Goal: Task Accomplishment & Management: Complete application form

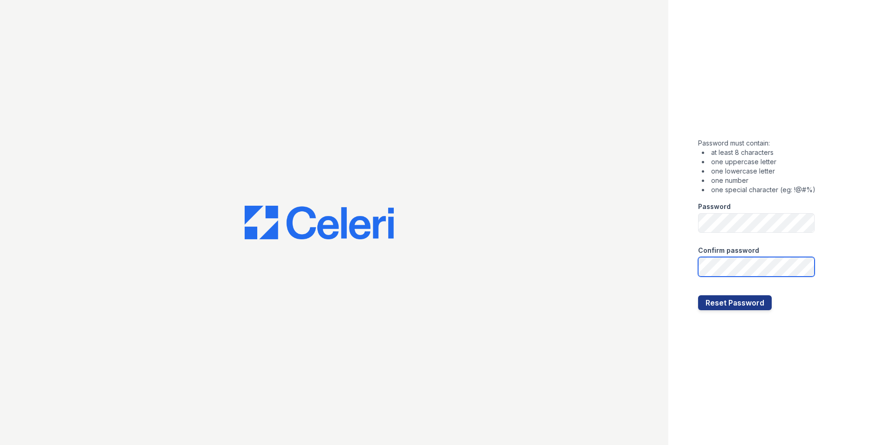
click at [698, 295] on button "Reset Password" at bounding box center [735, 302] width 74 height 15
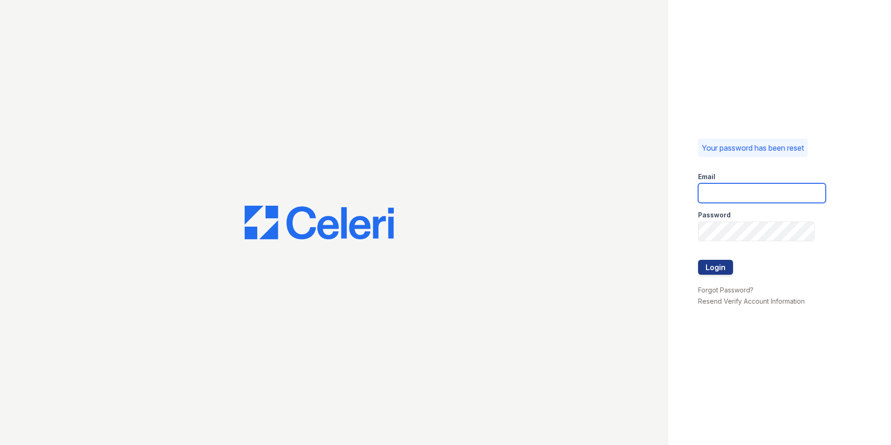
click at [766, 187] on input "email" at bounding box center [762, 193] width 128 height 20
type input "[PERSON_NAME][EMAIL_ADDRESS][PERSON_NAME][DOMAIN_NAME]"
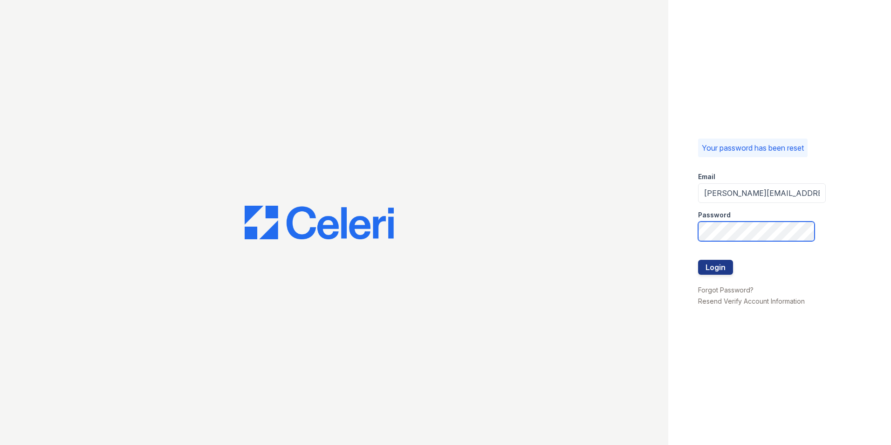
click at [698, 260] on button "Login" at bounding box center [715, 267] width 35 height 15
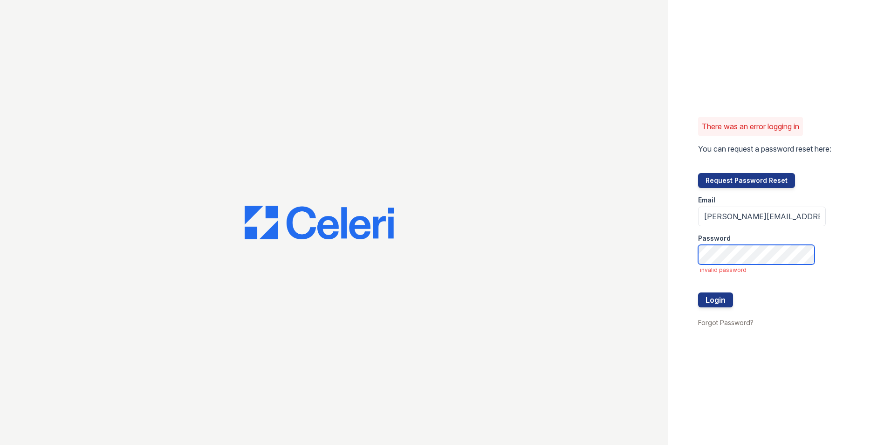
click at [698, 292] on button "Login" at bounding box center [715, 299] width 35 height 15
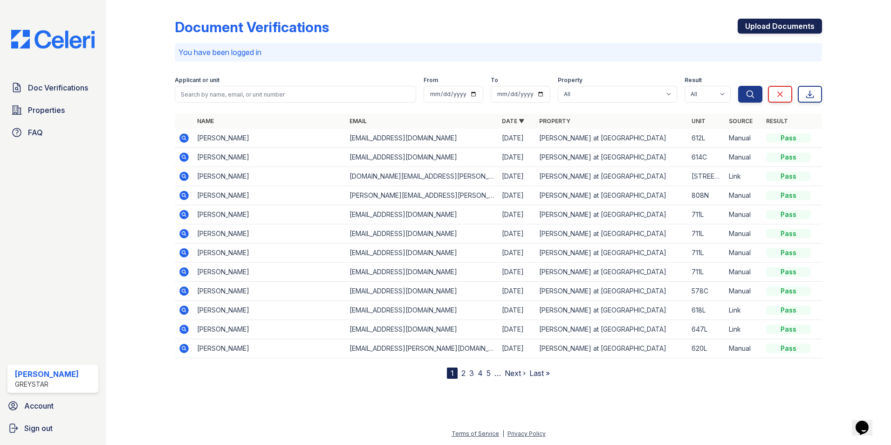
click at [763, 29] on link "Upload Documents" at bounding box center [780, 26] width 84 height 15
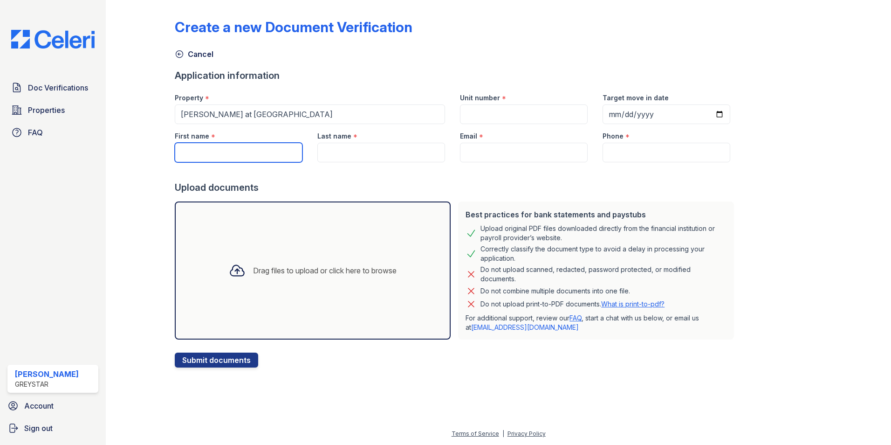
click at [216, 153] on input "First name" at bounding box center [239, 153] width 128 height 20
paste input "Prabhath"
type input "Prabhath"
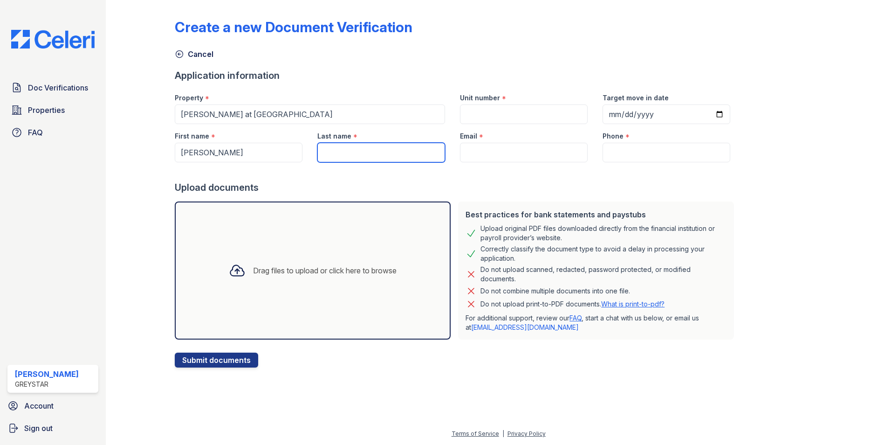
click at [365, 156] on input "Last name" at bounding box center [382, 153] width 128 height 20
paste input "Palem"
type input "Palem"
click at [483, 152] on input "Email" at bounding box center [524, 153] width 128 height 20
paste input "prabhatsurya10@gmail.com"
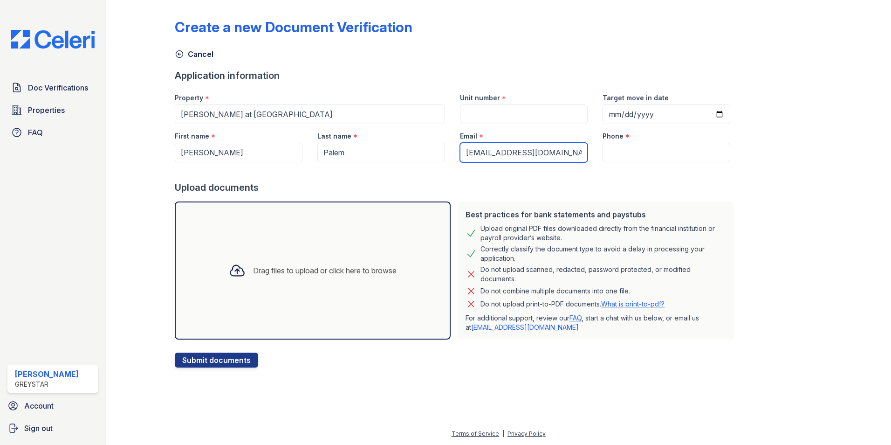
type input "prabhatsurya10@gmail.com"
click at [634, 152] on input "Phone" at bounding box center [667, 153] width 128 height 20
paste input "(989) 971-8656"
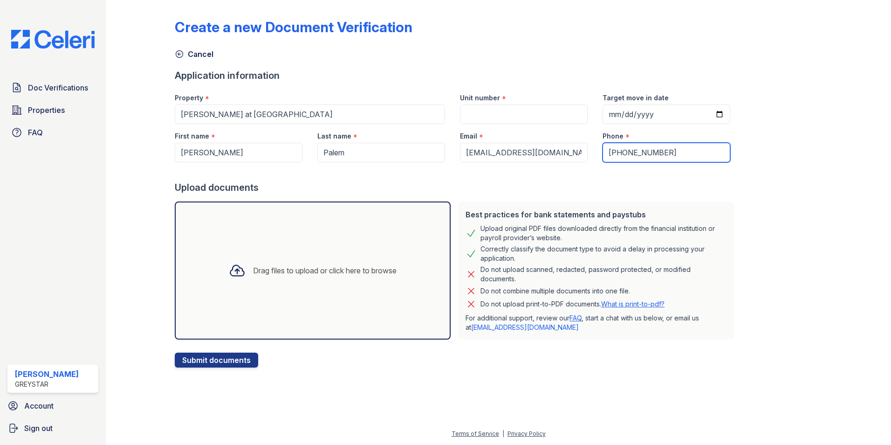
type input "(989) 971-8656"
drag, startPoint x: 514, startPoint y: 96, endPoint x: 509, endPoint y: 114, distance: 18.8
click at [514, 98] on div "Unit number *" at bounding box center [524, 95] width 128 height 19
click at [509, 114] on input "Unit number" at bounding box center [524, 114] width 128 height 20
type input "61"
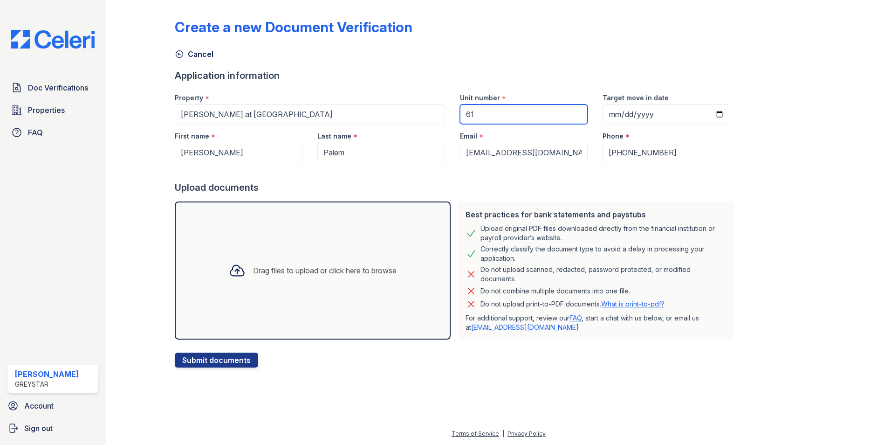
click at [175, 352] on button "Submit documents" at bounding box center [216, 359] width 83 height 15
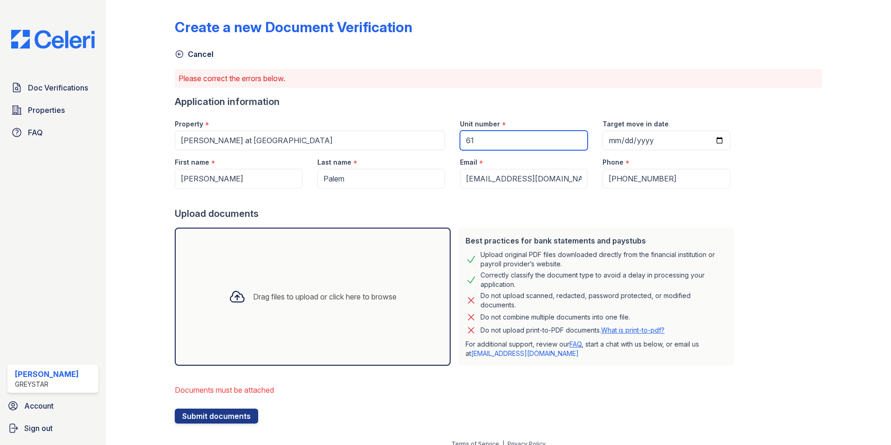
click at [535, 142] on input "61" at bounding box center [524, 141] width 128 height 20
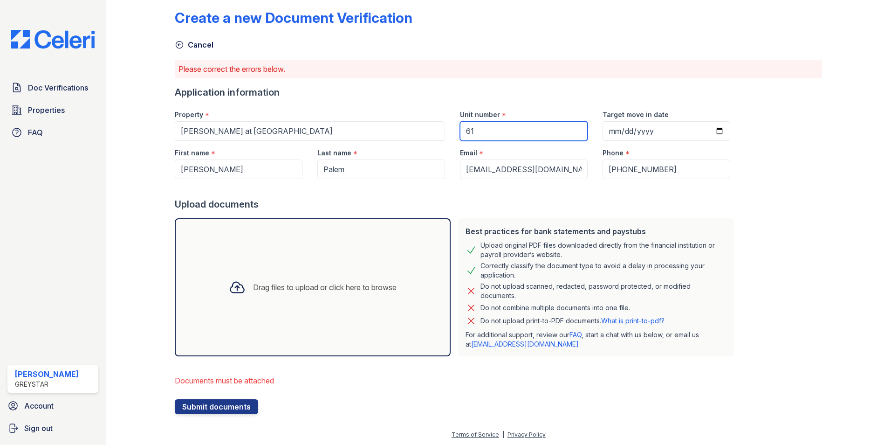
scroll to position [10, 0]
drag, startPoint x: 470, startPoint y: 124, endPoint x: 475, endPoint y: 127, distance: 6.1
click at [471, 124] on input "61L" at bounding box center [524, 130] width 128 height 20
type input "613L"
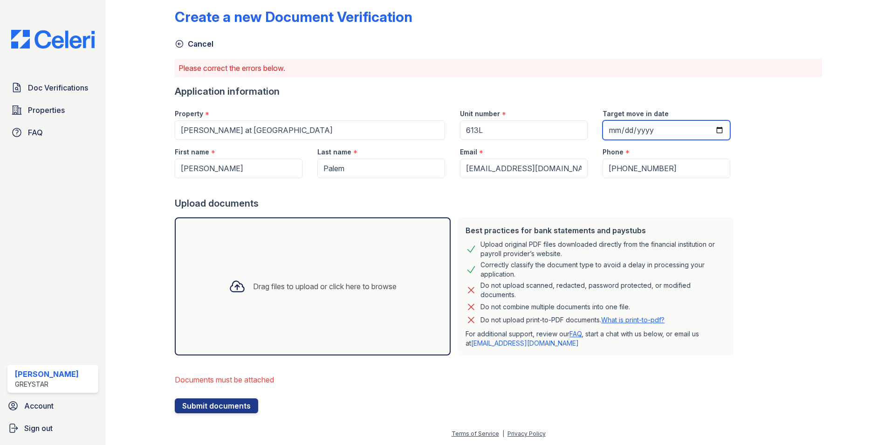
click at [704, 127] on input "Target move in date" at bounding box center [667, 130] width 128 height 20
type input "2025-09-02"
click at [229, 291] on icon at bounding box center [237, 286] width 17 height 17
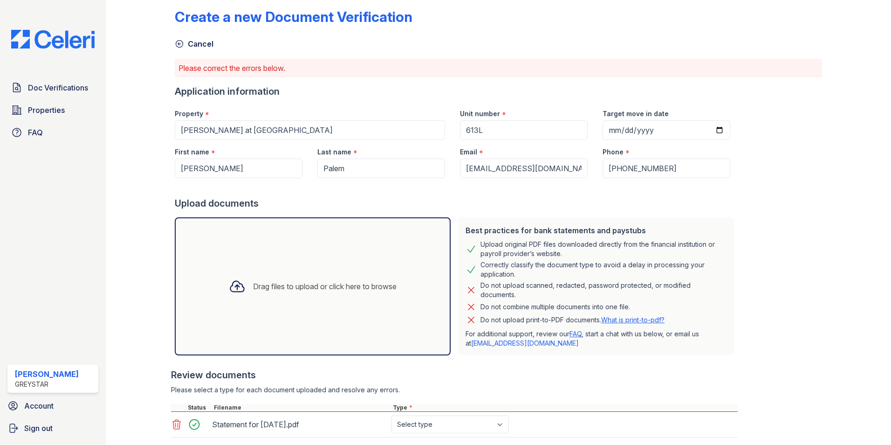
click at [229, 285] on icon at bounding box center [237, 286] width 17 height 17
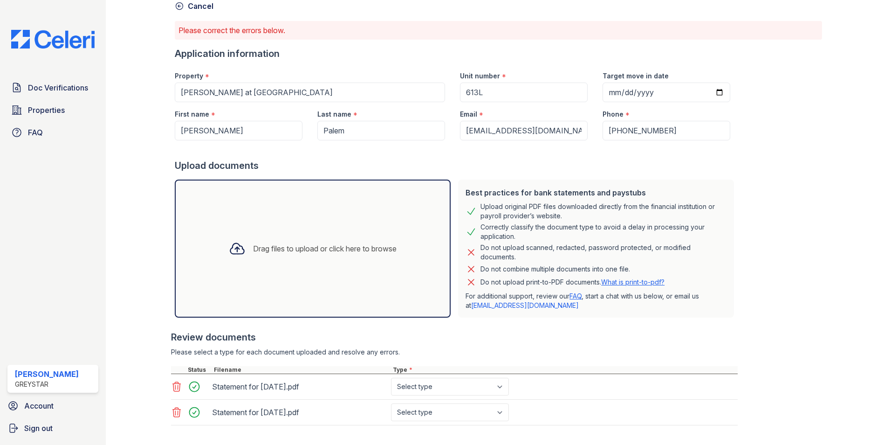
scroll to position [57, 0]
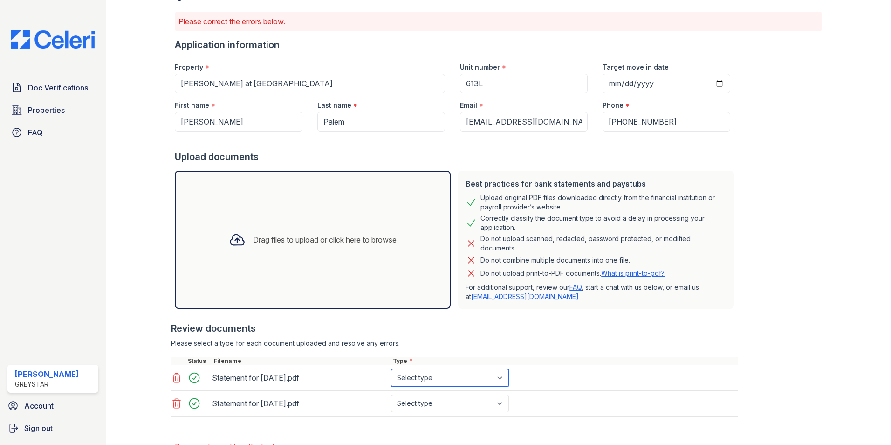
click at [455, 370] on select "Select type Paystub Bank Statement Offer Letter Tax Documents Benefit Award Let…" at bounding box center [450, 378] width 118 height 18
select select "paystub"
click at [391, 369] on select "Select type Paystub Bank Statement Offer Letter Tax Documents Benefit Award Let…" at bounding box center [450, 378] width 118 height 18
click at [456, 414] on div "Statement for Aug 29, 2025.pdf Select type Paystub Bank Statement Offer Letter …" at bounding box center [454, 404] width 567 height 26
click at [454, 400] on select "Select type Paystub Bank Statement Offer Letter Tax Documents Benefit Award Let…" at bounding box center [450, 403] width 118 height 18
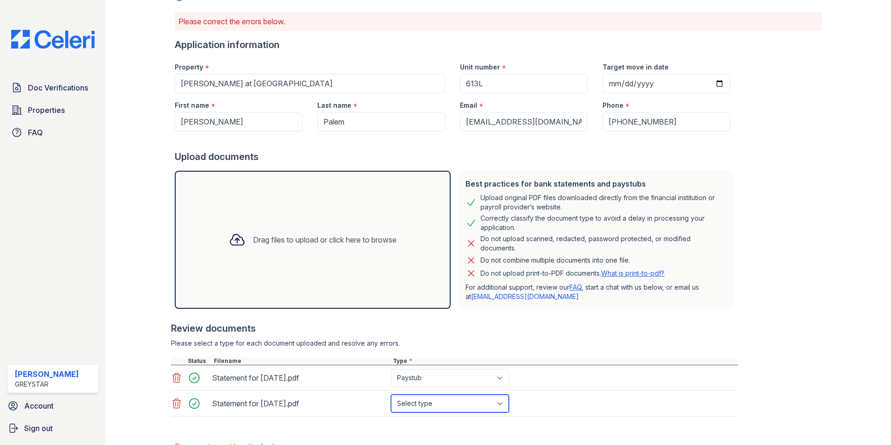
select select "paystub"
click at [391, 394] on select "Select type Paystub Bank Statement Offer Letter Tax Documents Benefit Award Let…" at bounding box center [450, 403] width 118 height 18
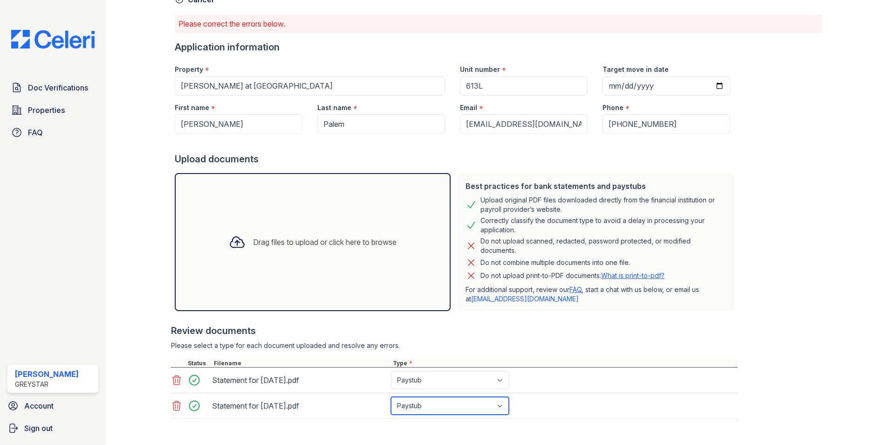
scroll to position [124, 0]
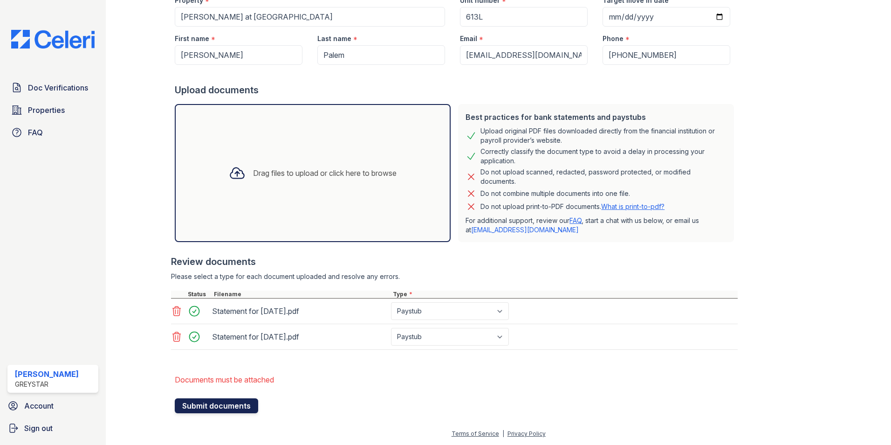
click at [239, 407] on button "Submit documents" at bounding box center [216, 405] width 83 height 15
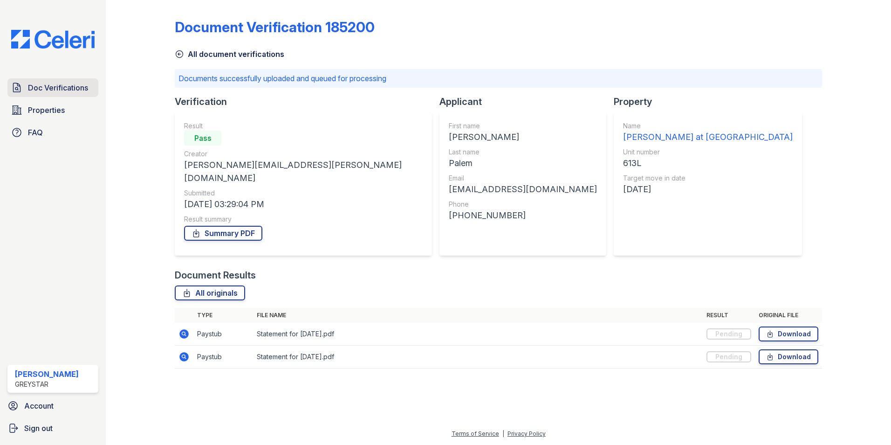
click at [85, 97] on link "Doc Verifications" at bounding box center [52, 87] width 91 height 19
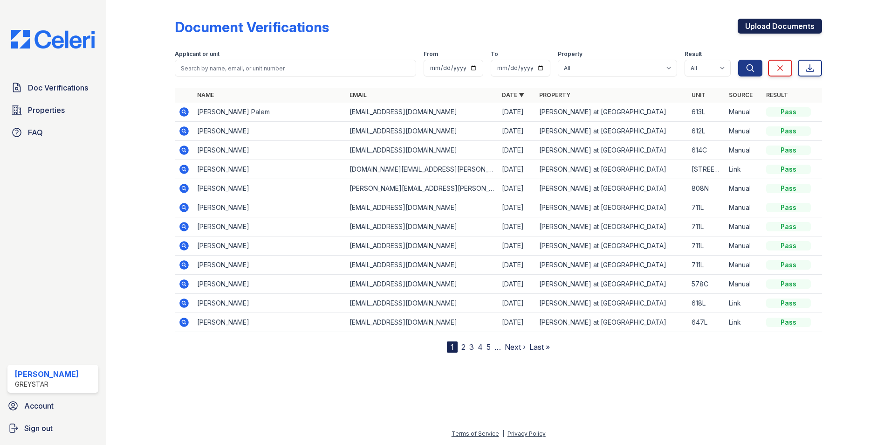
click at [784, 26] on link "Upload Documents" at bounding box center [780, 26] width 84 height 15
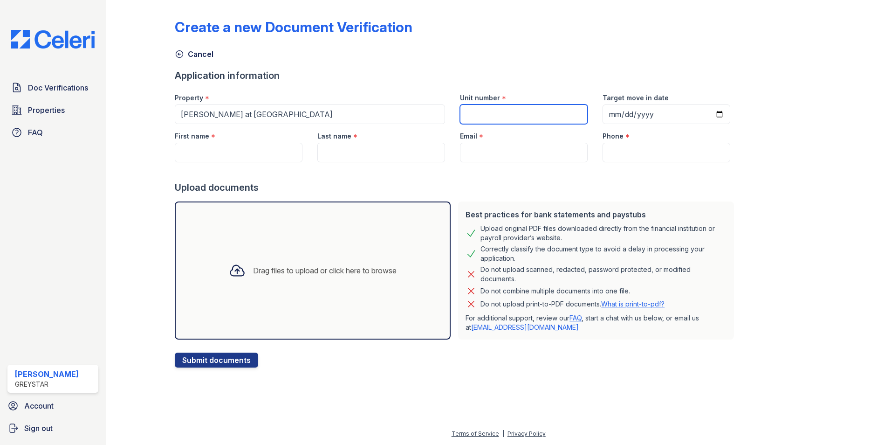
click at [534, 111] on input "Unit number" at bounding box center [524, 114] width 128 height 20
type input "61"
type input "Prabhath"
type input "Palem"
type input "prabhatsurya10@gmail.com"
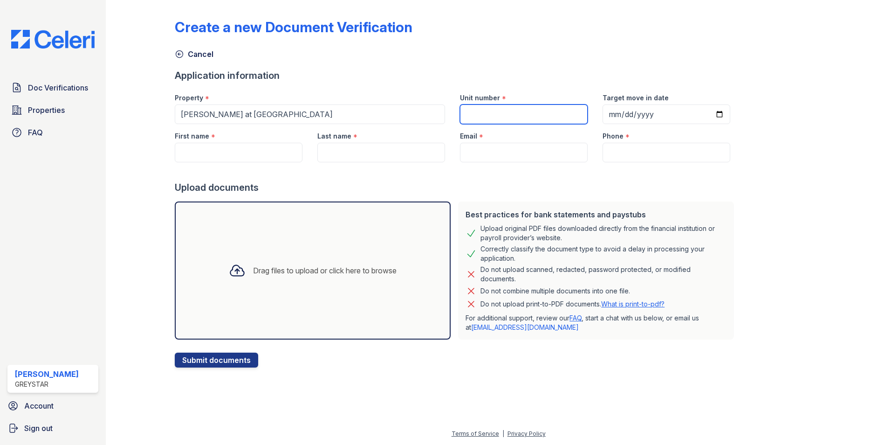
type input "(989) 971-8656"
click at [475, 118] on input "61" at bounding box center [524, 114] width 128 height 20
click at [474, 116] on input "61" at bounding box center [524, 114] width 128 height 20
type input "613L"
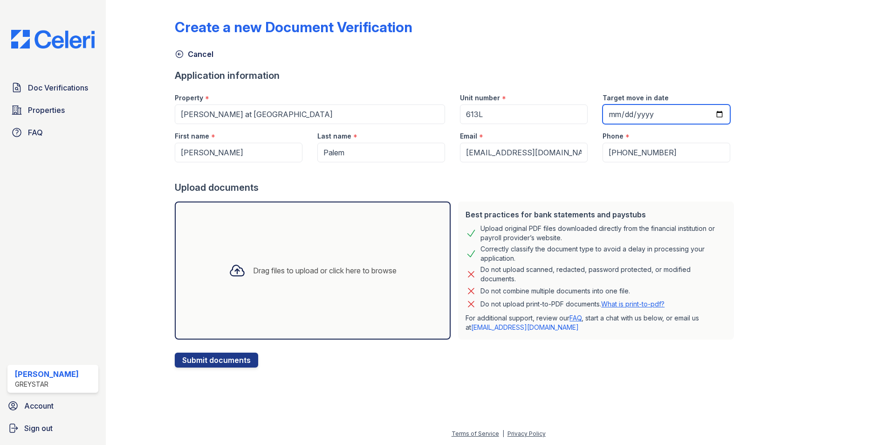
click at [705, 107] on input "Target move in date" at bounding box center [667, 114] width 128 height 20
click at [704, 111] on input "Target move in date" at bounding box center [667, 114] width 128 height 20
type input "2025-09-02"
click at [232, 159] on input "Prabhath" at bounding box center [239, 153] width 128 height 20
click at [229, 157] on input "Prabhath" at bounding box center [239, 153] width 128 height 20
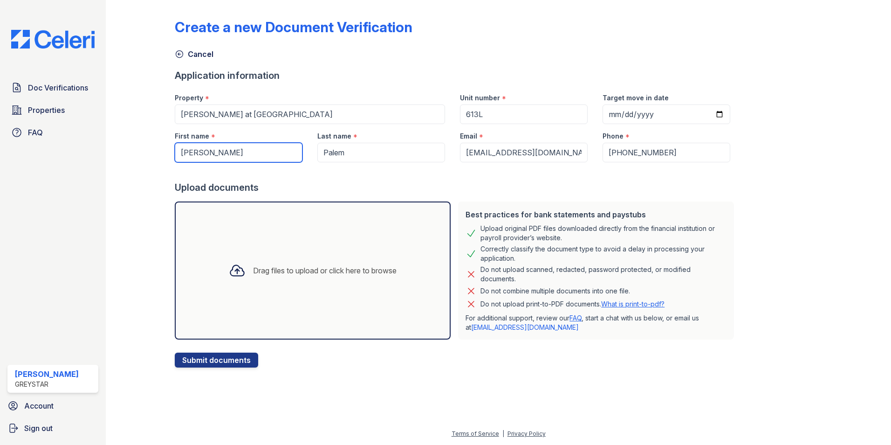
click at [228, 156] on input "Prabhath" at bounding box center [239, 153] width 128 height 20
drag, startPoint x: 228, startPoint y: 156, endPoint x: 228, endPoint y: 151, distance: 5.6
click at [228, 153] on input "Prabhath" at bounding box center [239, 153] width 128 height 20
click at [228, 151] on input "Prabhath" at bounding box center [239, 153] width 128 height 20
paste input "Sai Nithin"
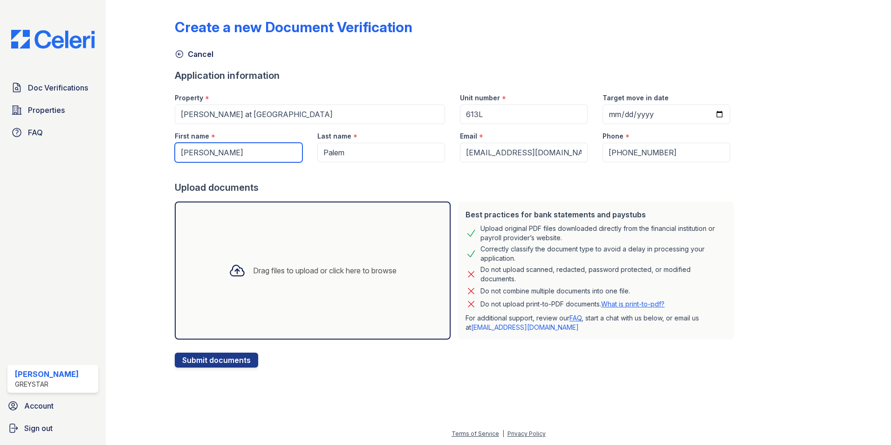
type input "Sai Nithin"
click at [354, 152] on input "Palem" at bounding box center [382, 153] width 128 height 20
click at [356, 152] on input "Palem" at bounding box center [382, 153] width 128 height 20
paste input "illi"
type input "Pilli"
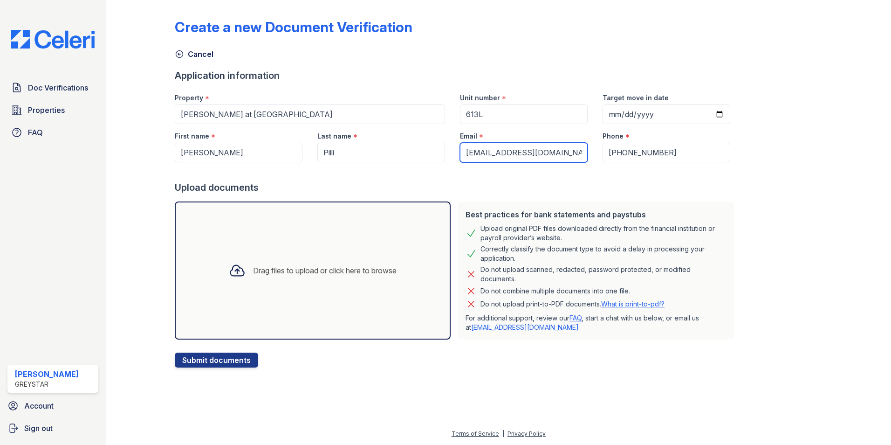
click at [567, 152] on input "prabhatsurya10@gmail.com" at bounding box center [524, 153] width 128 height 20
paste input "nithinsai3973"
type input "nithinsai3973@gmail.com"
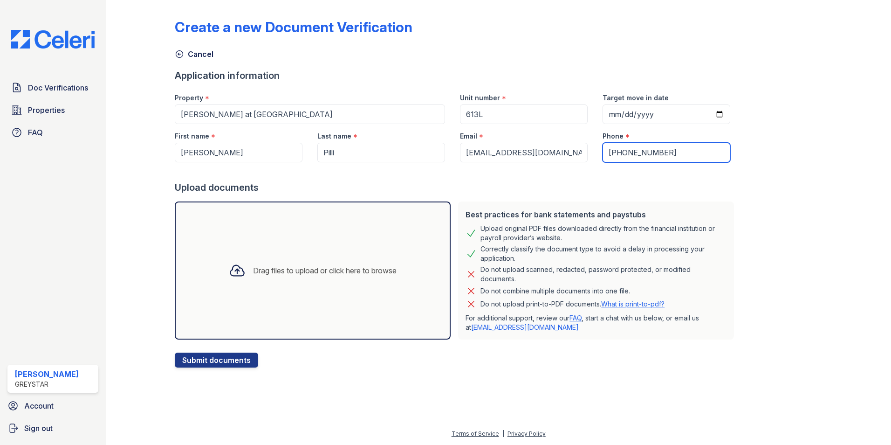
click at [672, 148] on input "(989) 971-8656" at bounding box center [667, 153] width 128 height 20
click at [672, 150] on input "(989) 971-8656" at bounding box center [667, 153] width 128 height 20
paste input "804) 484-5154"
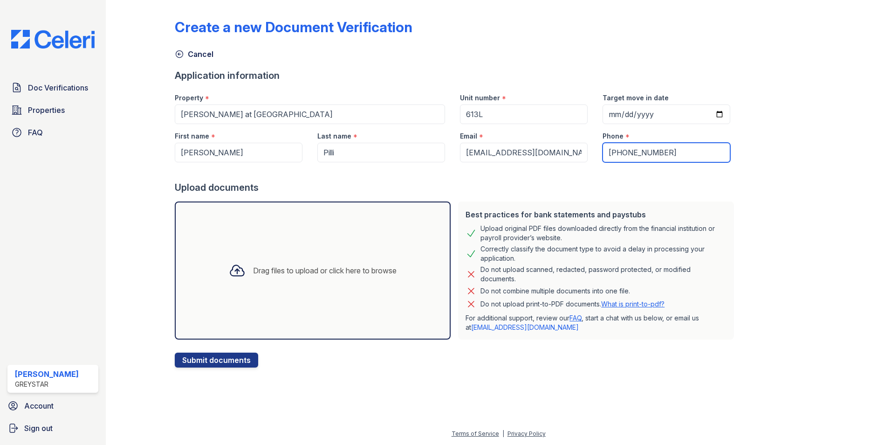
type input "(804) 484-5154"
click at [235, 268] on icon at bounding box center [238, 270] width 14 height 11
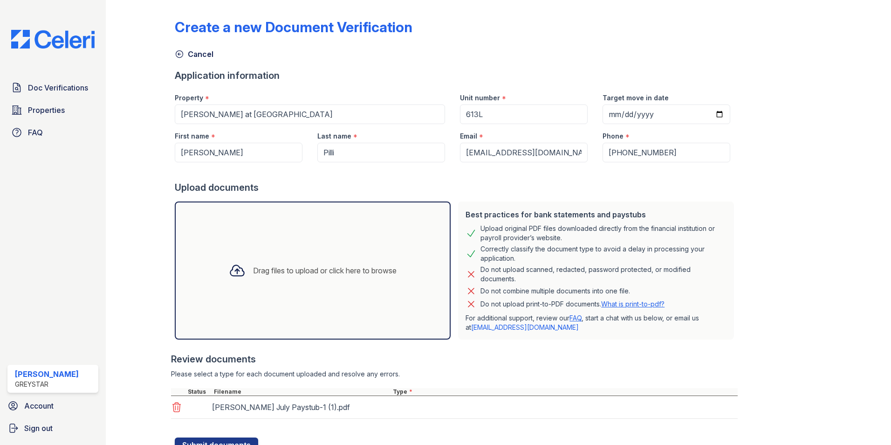
click at [252, 276] on div "Drag files to upload or click here to browse" at bounding box center [312, 271] width 183 height 32
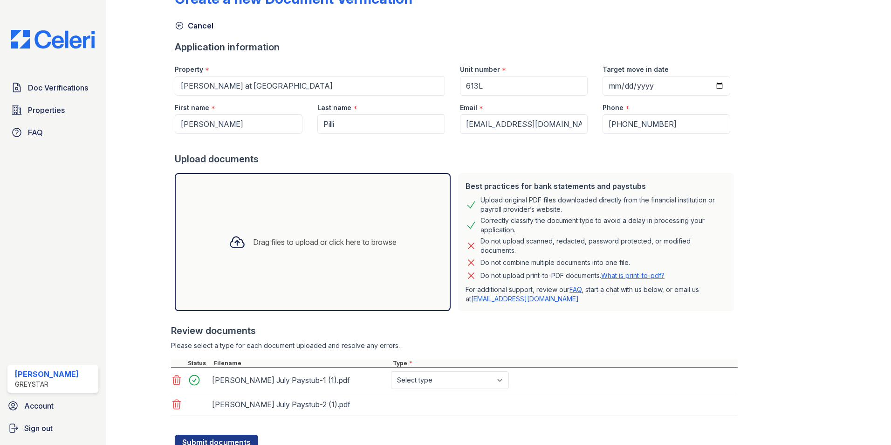
scroll to position [65, 0]
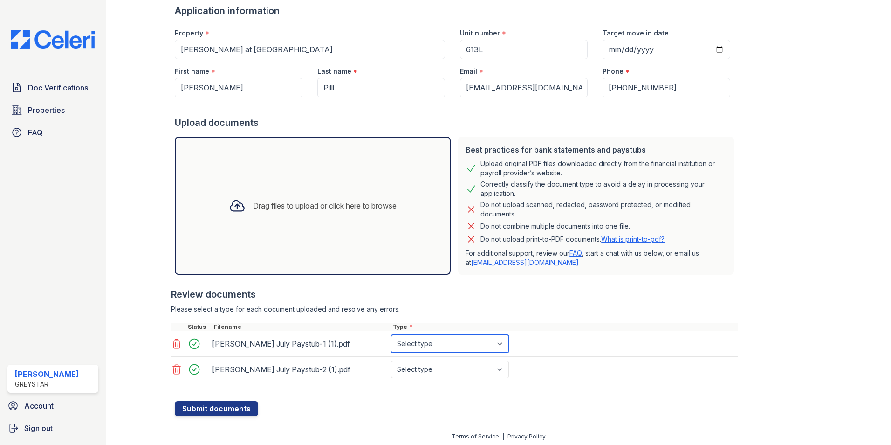
click at [437, 344] on select "Select type Paystub Bank Statement Offer Letter Tax Documents Benefit Award Let…" at bounding box center [450, 344] width 118 height 18
select select "paystub"
click at [391, 335] on select "Select type Paystub Bank Statement Offer Letter Tax Documents Benefit Award Let…" at bounding box center [450, 344] width 118 height 18
click at [438, 366] on select "Select type Paystub Bank Statement Offer Letter Tax Documents Benefit Award Let…" at bounding box center [450, 369] width 118 height 18
select select "paystub"
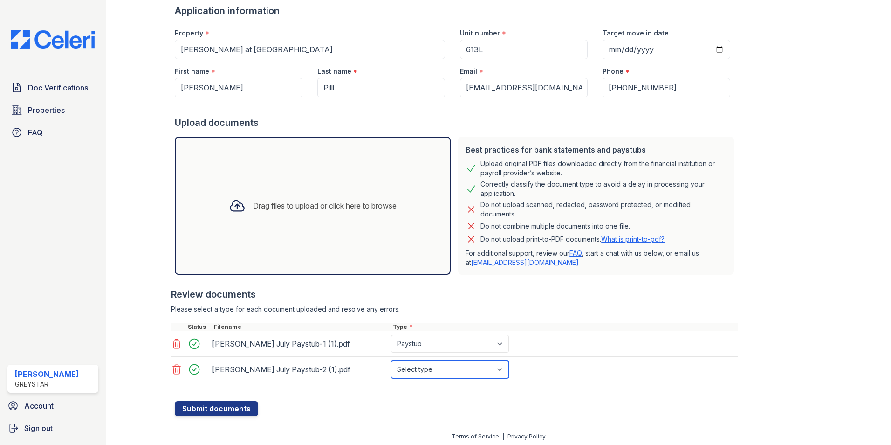
click at [391, 360] on select "Select type Paystub Bank Statement Offer Letter Tax Documents Benefit Award Let…" at bounding box center [450, 369] width 118 height 18
click at [221, 408] on button "Submit documents" at bounding box center [216, 408] width 83 height 15
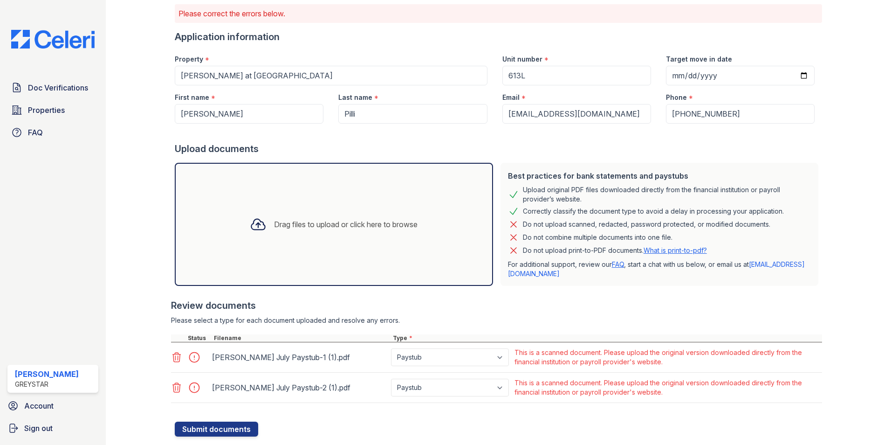
scroll to position [88, 0]
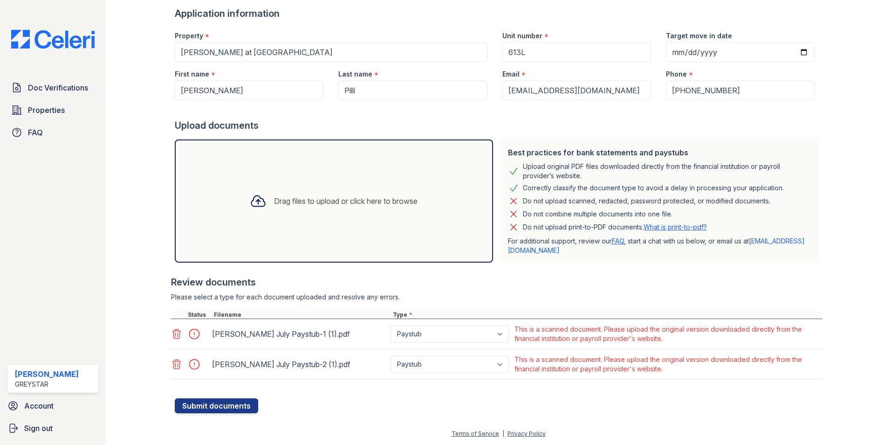
click at [180, 336] on icon at bounding box center [177, 333] width 8 height 9
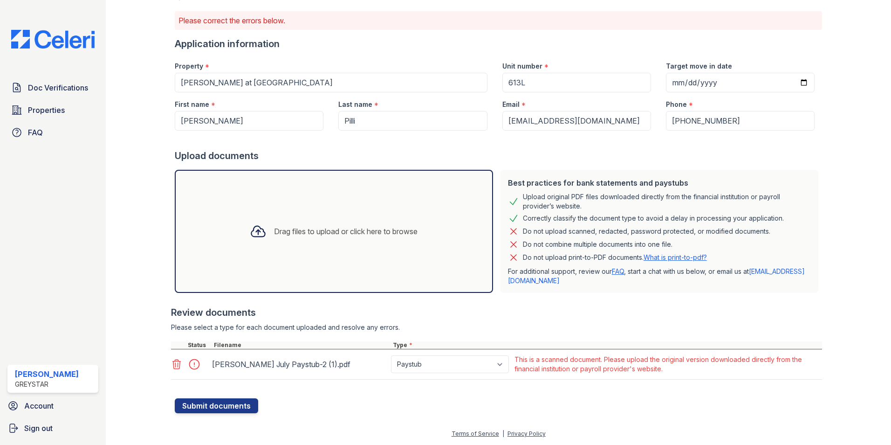
drag, startPoint x: 178, startPoint y: 361, endPoint x: 214, endPoint y: 276, distance: 92.1
click at [178, 361] on icon at bounding box center [177, 363] width 8 height 9
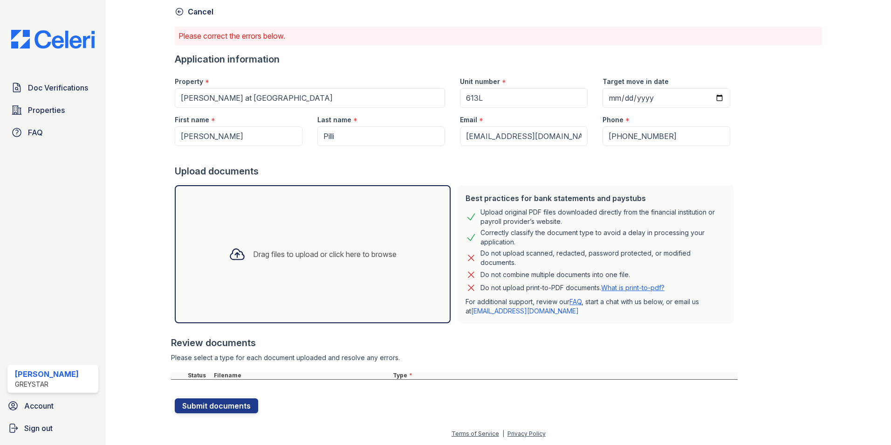
click at [232, 252] on icon at bounding box center [237, 254] width 17 height 17
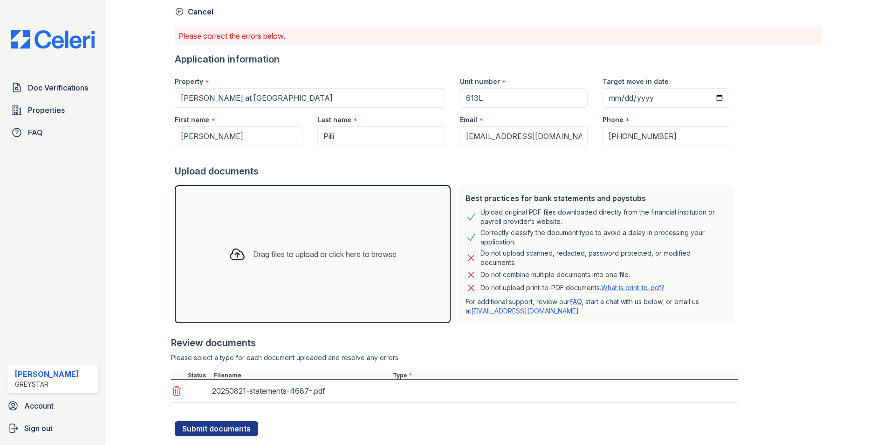
scroll to position [58, 0]
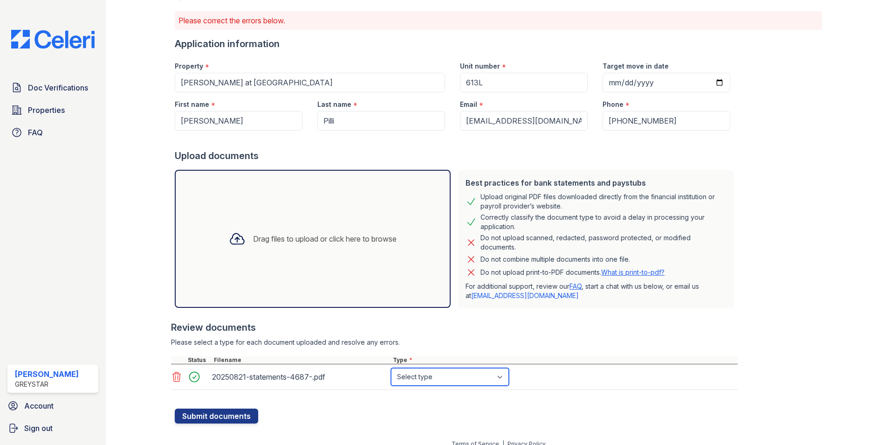
click at [419, 378] on select "Select type Paystub Bank Statement Offer Letter Tax Documents Benefit Award Let…" at bounding box center [450, 377] width 118 height 18
select select "bank_statement"
click at [391, 368] on select "Select type Paystub Bank Statement Offer Letter Tax Documents Benefit Award Let…" at bounding box center [450, 377] width 118 height 18
click at [207, 428] on div "Create a new Document Verification Cancel Please correct the errors below. Appl…" at bounding box center [499, 190] width 756 height 496
click at [206, 421] on button "Submit documents" at bounding box center [216, 415] width 83 height 15
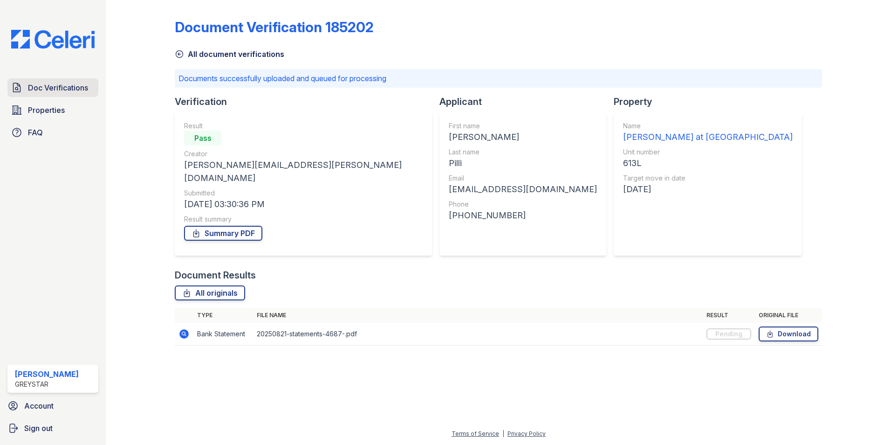
click at [56, 91] on span "Doc Verifications" at bounding box center [58, 87] width 60 height 11
